Goal: Information Seeking & Learning: Learn about a topic

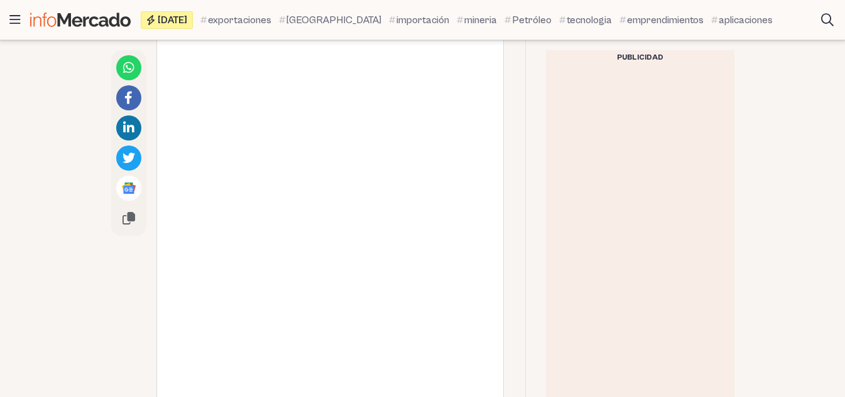
scroll to position [1319, 0]
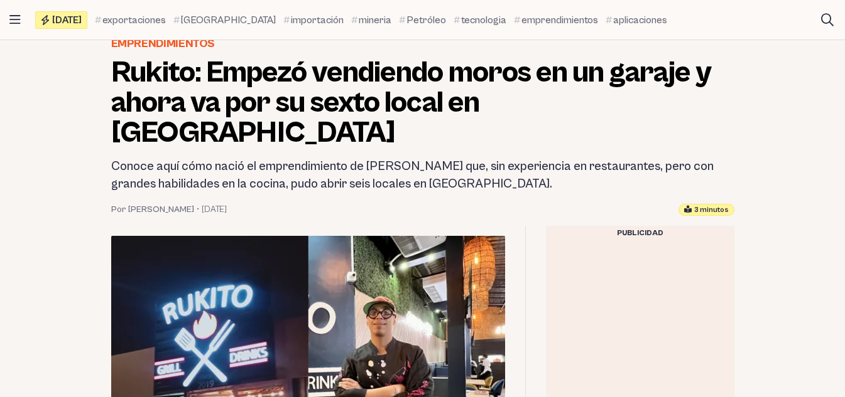
scroll to position [126, 0]
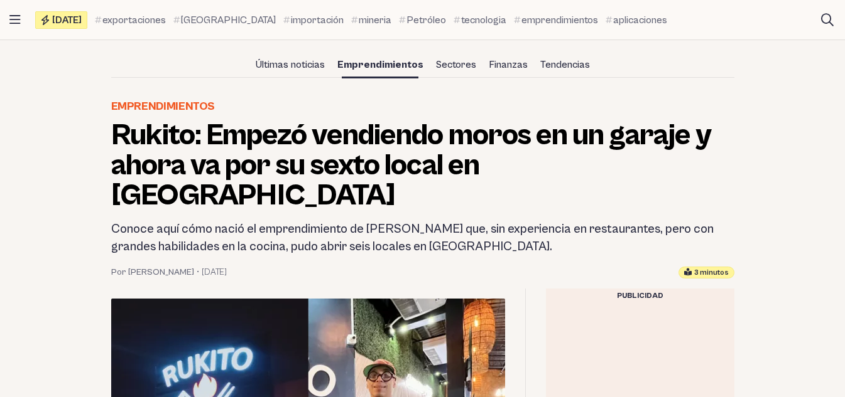
click at [366, 170] on h1 "Rukito: Empezó vendiendo moros en un garaje y ahora va por su sexto local en [G…" at bounding box center [422, 166] width 623 height 90
click at [365, 170] on h1 "Rukito: Empezó vendiendo moros en un garaje y ahora va por su sexto local en [G…" at bounding box center [422, 166] width 623 height 90
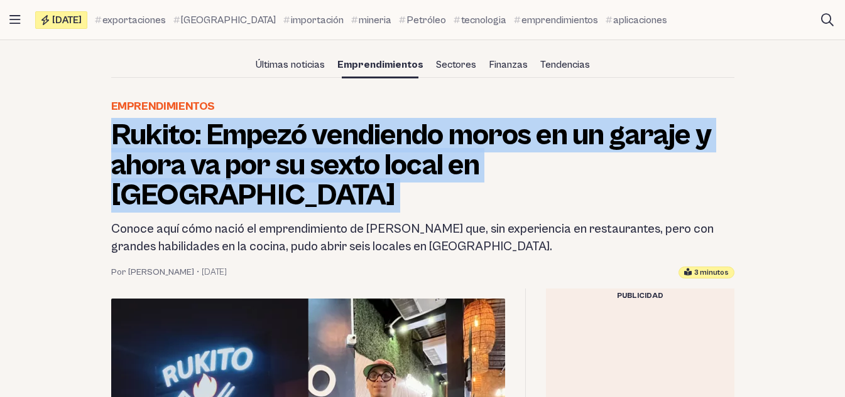
click at [365, 170] on h1 "Rukito: Empezó vendiendo moros en un garaje y ahora va por su sexto local en [G…" at bounding box center [422, 166] width 623 height 90
copy header "Rukito: Empezó vendiendo moros en un garaje y ahora va por su sexto local en [G…"
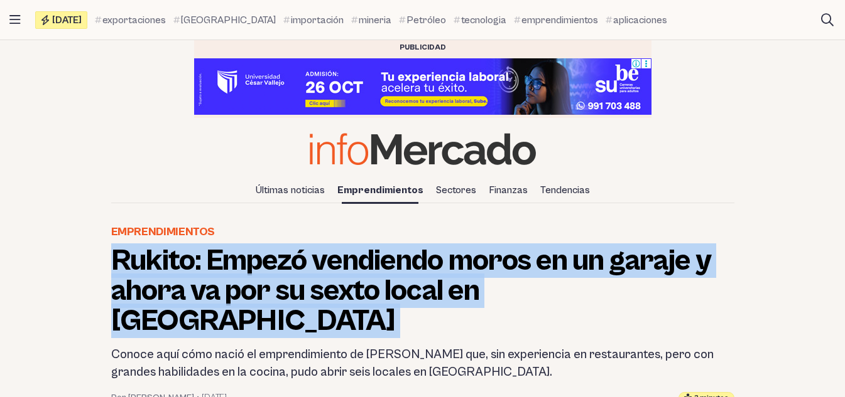
scroll to position [63, 0]
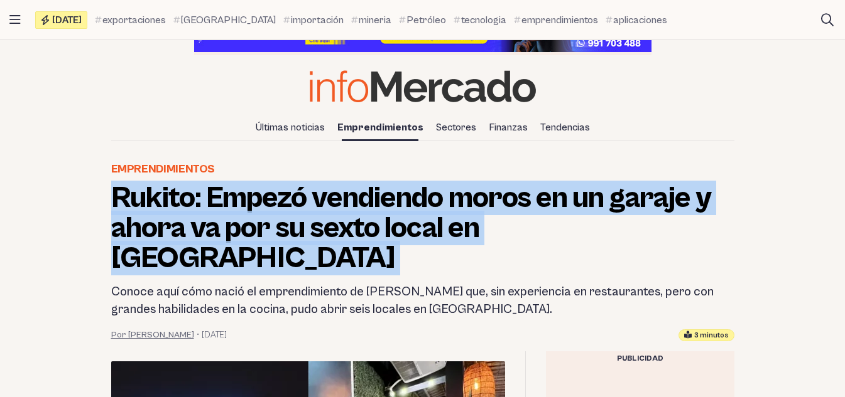
click at [181, 329] on link "Por Jordy Acevedo" at bounding box center [152, 335] width 83 height 13
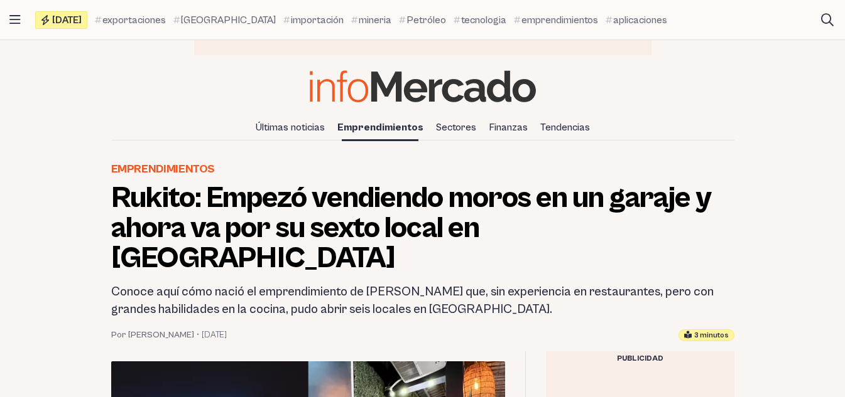
drag, startPoint x: 108, startPoint y: 308, endPoint x: 239, endPoint y: 303, distance: 131.3
click at [239, 303] on header "Emprendimientos Rukito: Empezó vendiendo moros en un garaje y ahora va por su s…" at bounding box center [422, 251] width 643 height 181
copy div "Por Jordy Acevedo • 14 julio, 2023"
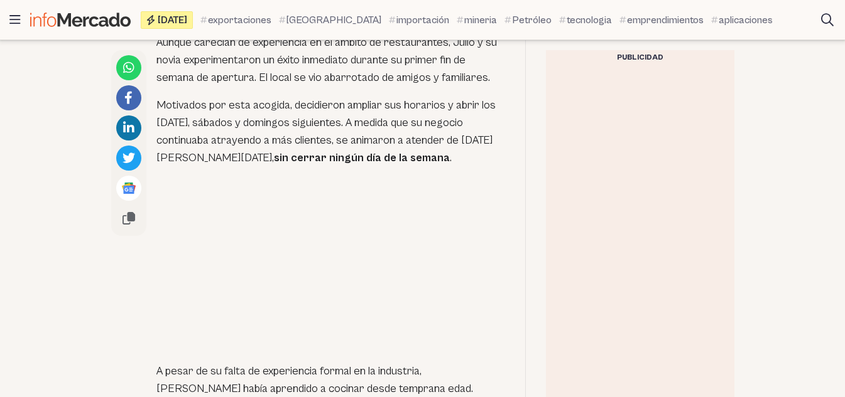
scroll to position [879, 0]
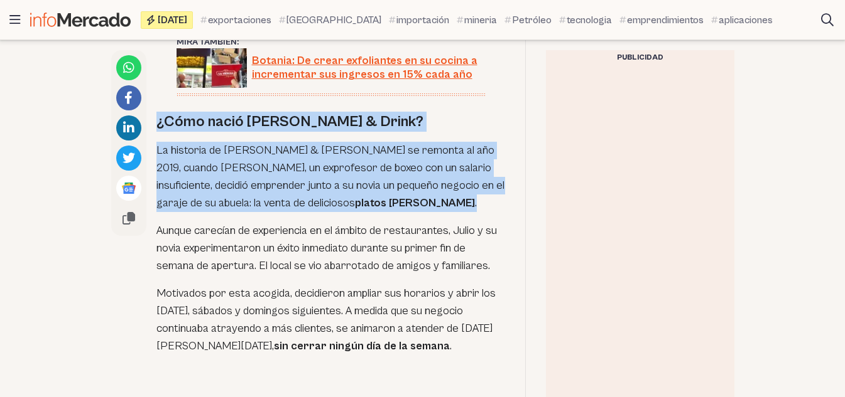
drag, startPoint x: 156, startPoint y: 112, endPoint x: 434, endPoint y: 186, distance: 287.3
copy div "¿Cómo nació Rukito Grill & Drink? La historia de Rukito Grill & Drink se remont…"
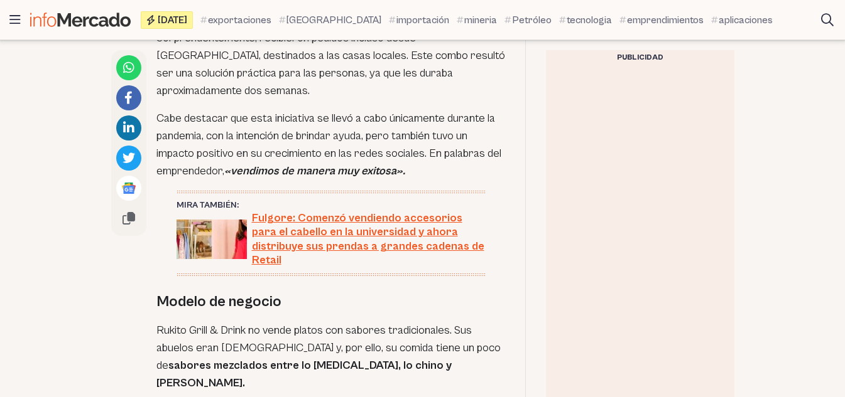
scroll to position [2512, 0]
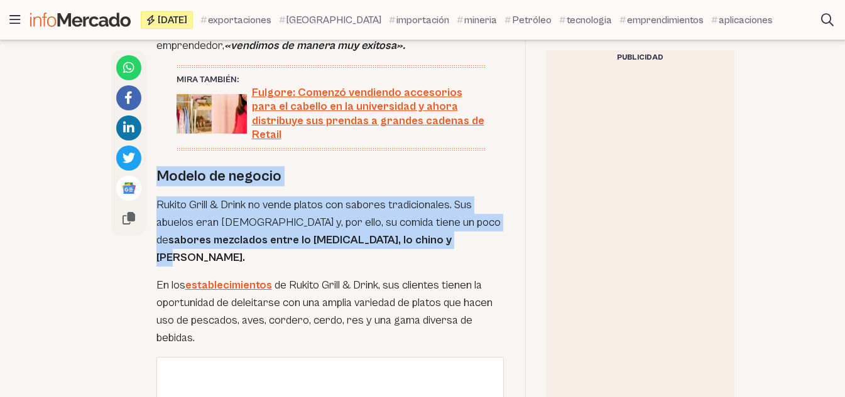
drag, startPoint x: 157, startPoint y: 130, endPoint x: 406, endPoint y: 196, distance: 257.2
copy div "Modelo de negocio Rukito Grill & Drink no vende platos con sabores tradicionale…"
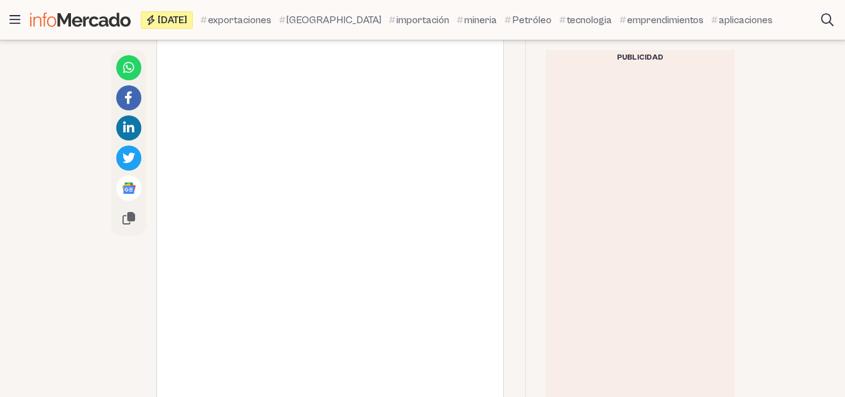
scroll to position [1507, 0]
drag, startPoint x: 354, startPoint y: 244, endPoint x: 799, endPoint y: 163, distance: 451.9
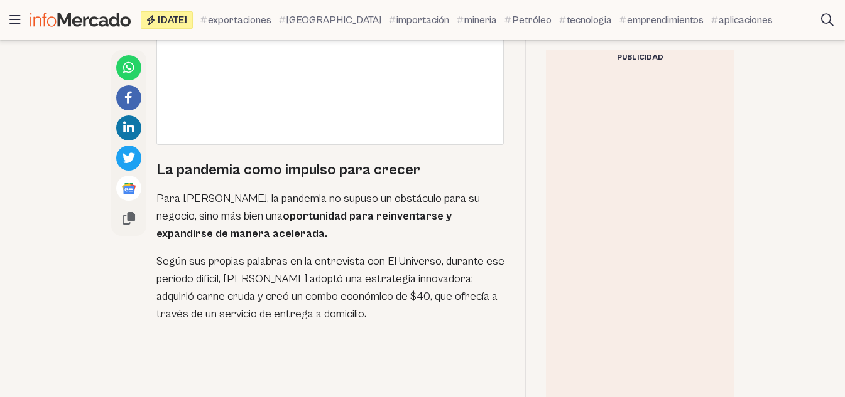
scroll to position [2009, 0]
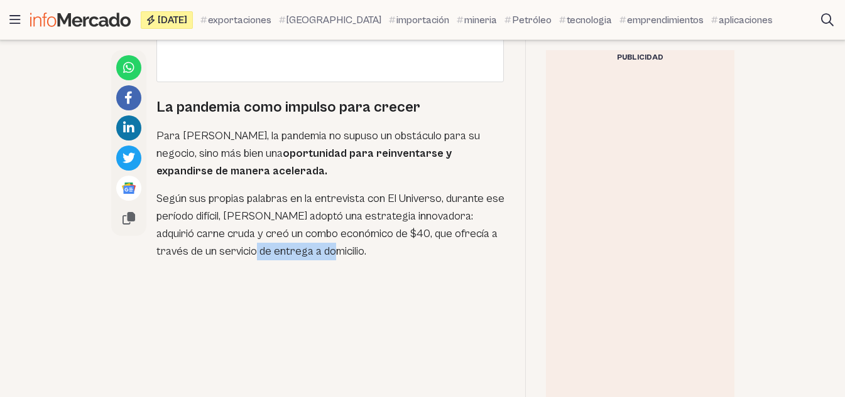
drag, startPoint x: 230, startPoint y: 222, endPoint x: 321, endPoint y: 220, distance: 91.7
click at [321, 220] on p "Según sus propias palabras en la entrevista con El Universo, durante ese períod…" at bounding box center [330, 225] width 348 height 70
click at [345, 219] on p "Según sus propias palabras en la entrevista con El Universo, durante ese períod…" at bounding box center [330, 225] width 348 height 70
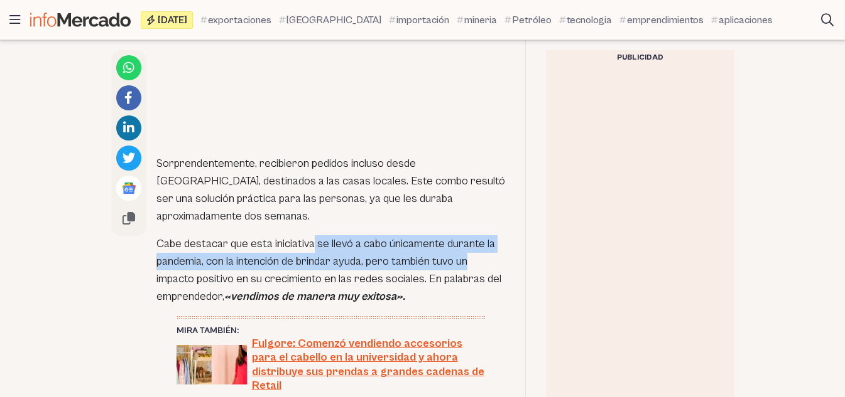
drag, startPoint x: 314, startPoint y: 215, endPoint x: 472, endPoint y: 236, distance: 159.7
click at [472, 236] on p "Cabe destacar que esta iniciativa se llevó a cabo únicamente durante la pandemi…" at bounding box center [330, 270] width 348 height 70
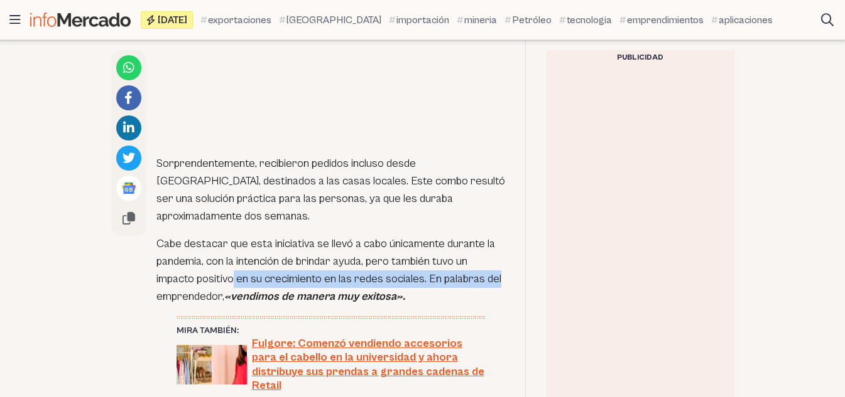
drag, startPoint x: 232, startPoint y: 249, endPoint x: 507, endPoint y: 257, distance: 275.1
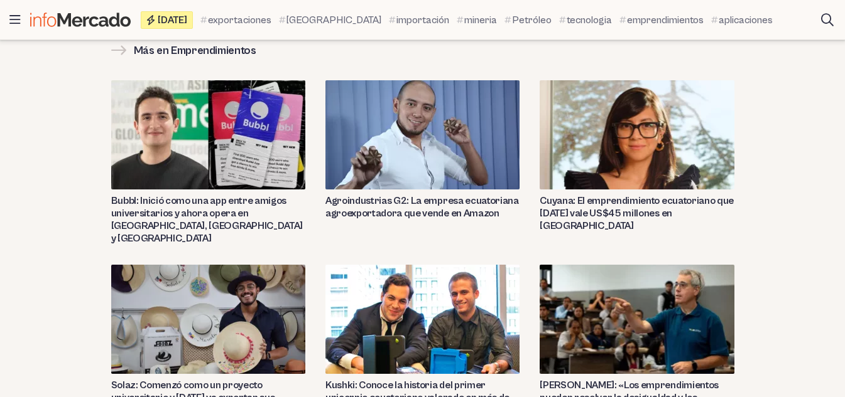
scroll to position [4339, 0]
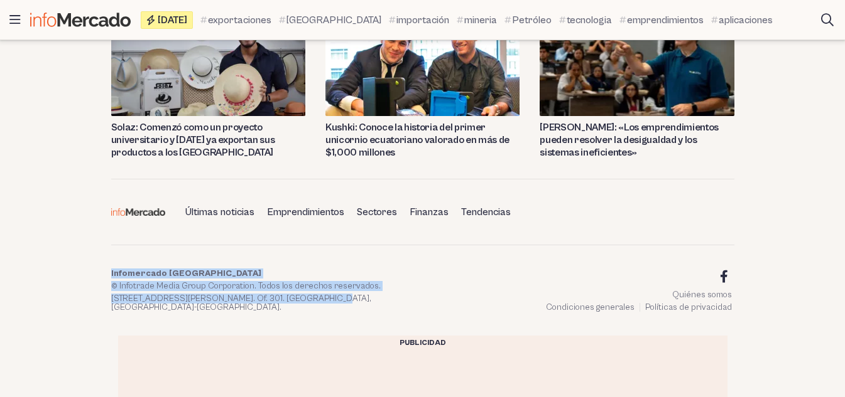
drag, startPoint x: 111, startPoint y: 170, endPoint x: 308, endPoint y: 206, distance: 201.0
click at [308, 245] on div "Quiénes somos Condiciones generales Políticas de privacidad Infomercado Ecuador…" at bounding box center [422, 290] width 623 height 91
copy div "Infomercado Ecuador © Infotrade Media Group Corporation. Todos los derechos res…"
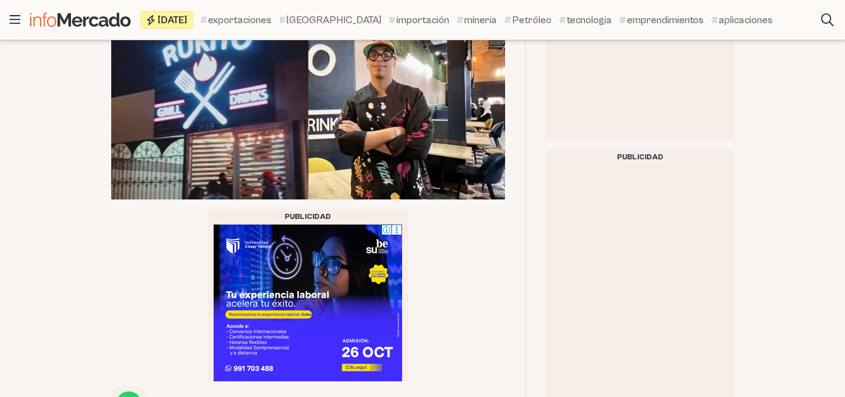
scroll to position [195, 0]
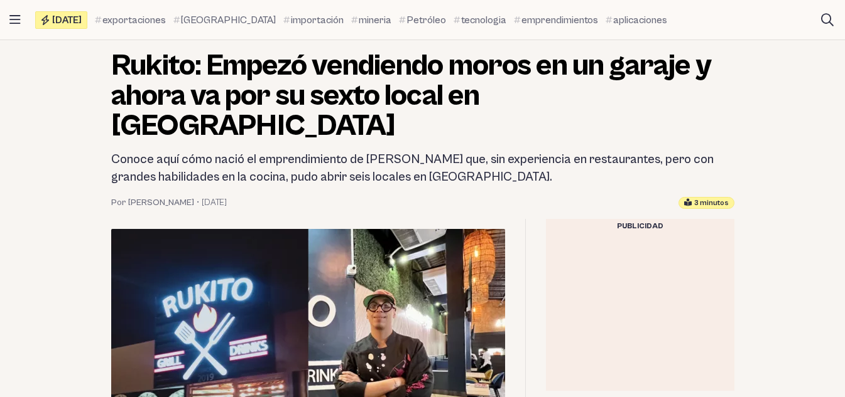
drag, startPoint x: 109, startPoint y: 176, endPoint x: 239, endPoint y: 178, distance: 130.0
click at [239, 178] on header "Emprendimientos Rukito: Empezó vendiendo moros en un garaje y ahora va por su s…" at bounding box center [422, 118] width 643 height 181
copy div "Por Jordy Acevedo • 14 julio, 2023"
